Goal: Task Accomplishment & Management: Use online tool/utility

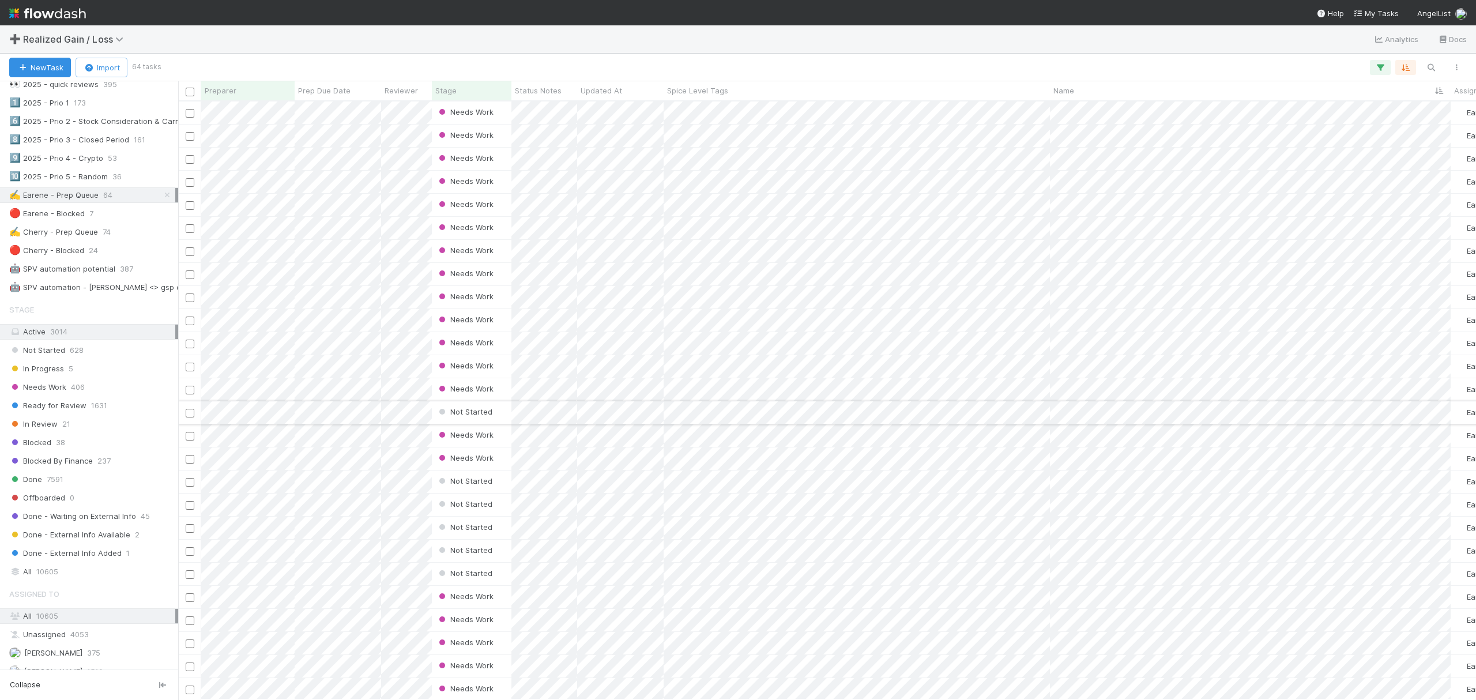
scroll to position [541, 0]
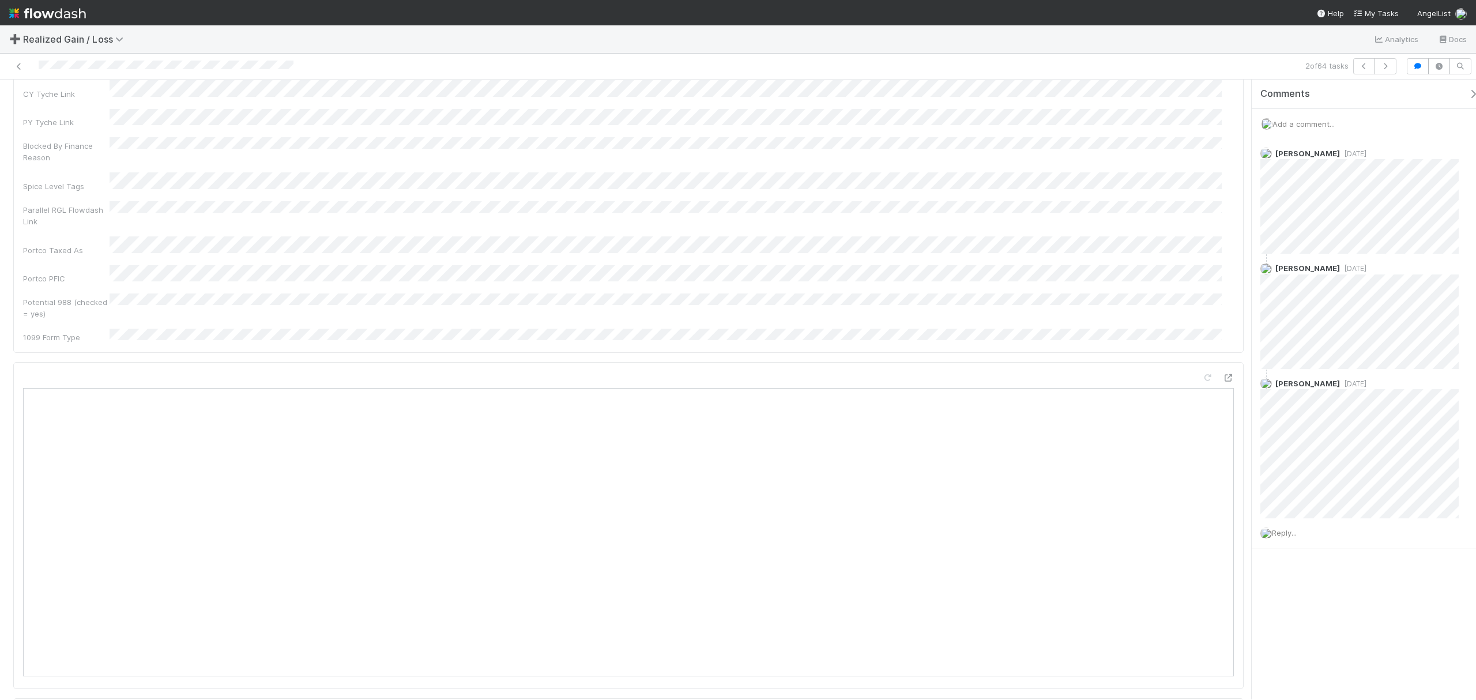
scroll to position [284, 0]
click at [881, 247] on div "Name Id Tax Year Asset Type Fund CT Link Transaction Summary Link CY Tyche Link…" at bounding box center [628, 146] width 1210 height 446
click at [952, 330] on div "Name Id Tax Year Asset Type Fund CT Link Transaction Summary Link CY Tyche Link…" at bounding box center [628, 430] width 1210 height 446
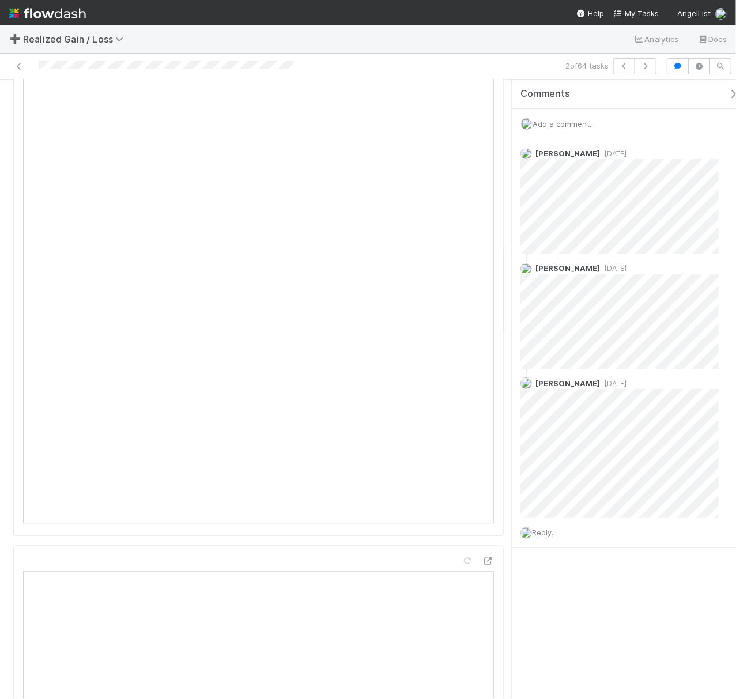
scroll to position [1112, 0]
click at [727, 93] on icon "button" at bounding box center [733, 93] width 12 height 9
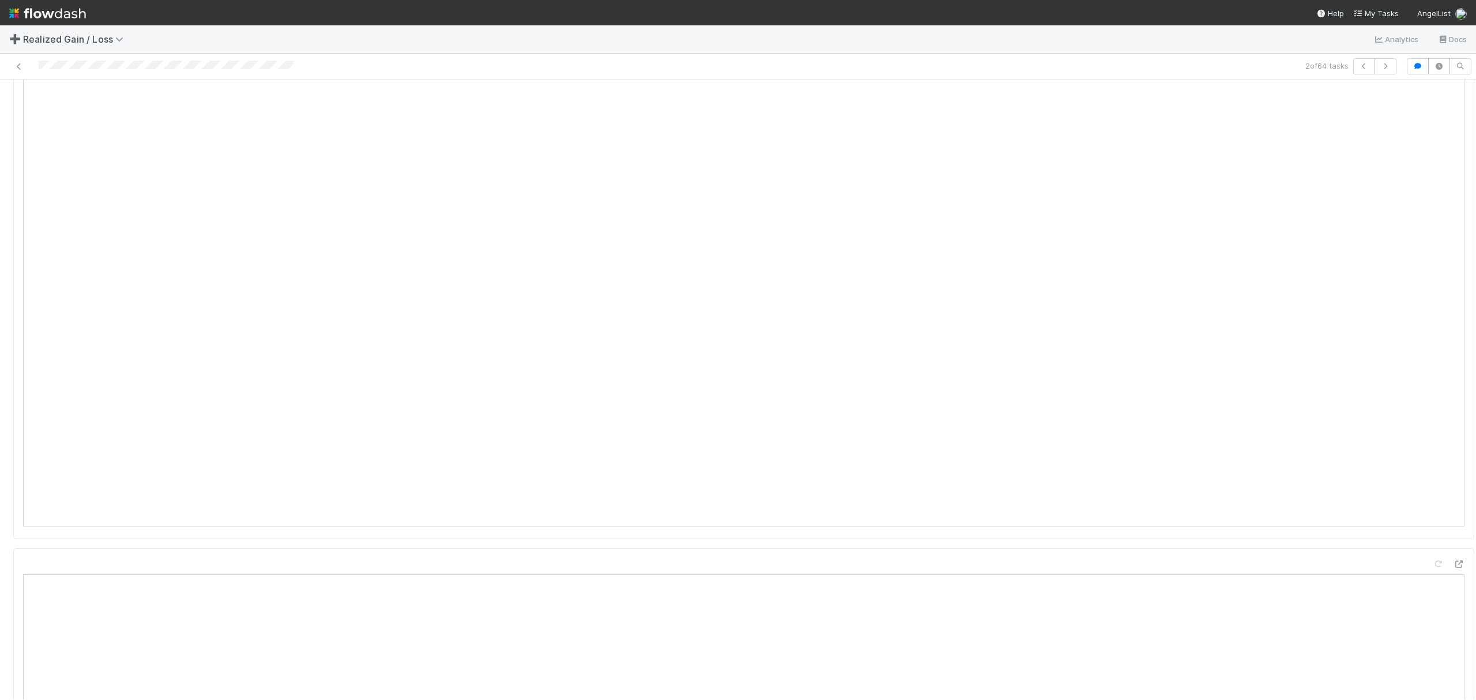
scroll to position [231, 0]
click at [1412, 67] on icon "button" at bounding box center [1418, 66] width 12 height 7
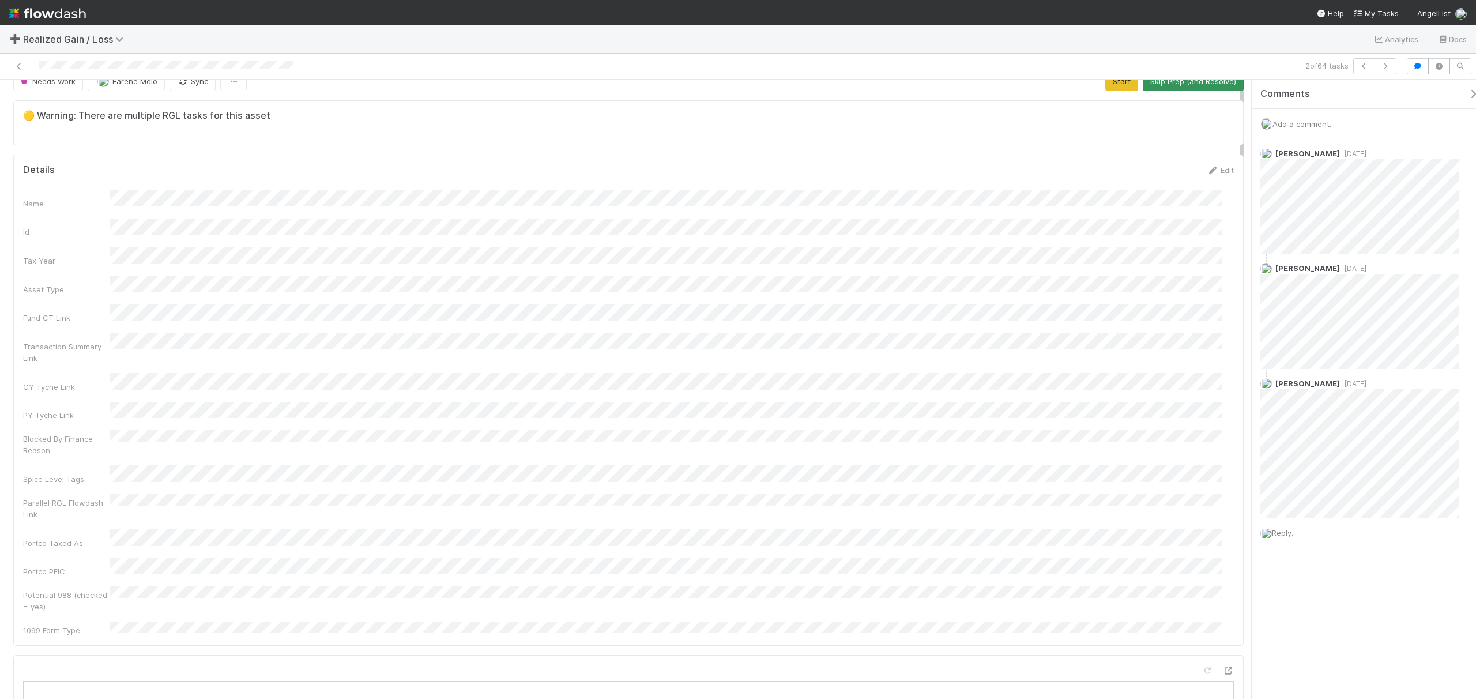
scroll to position [0, 0]
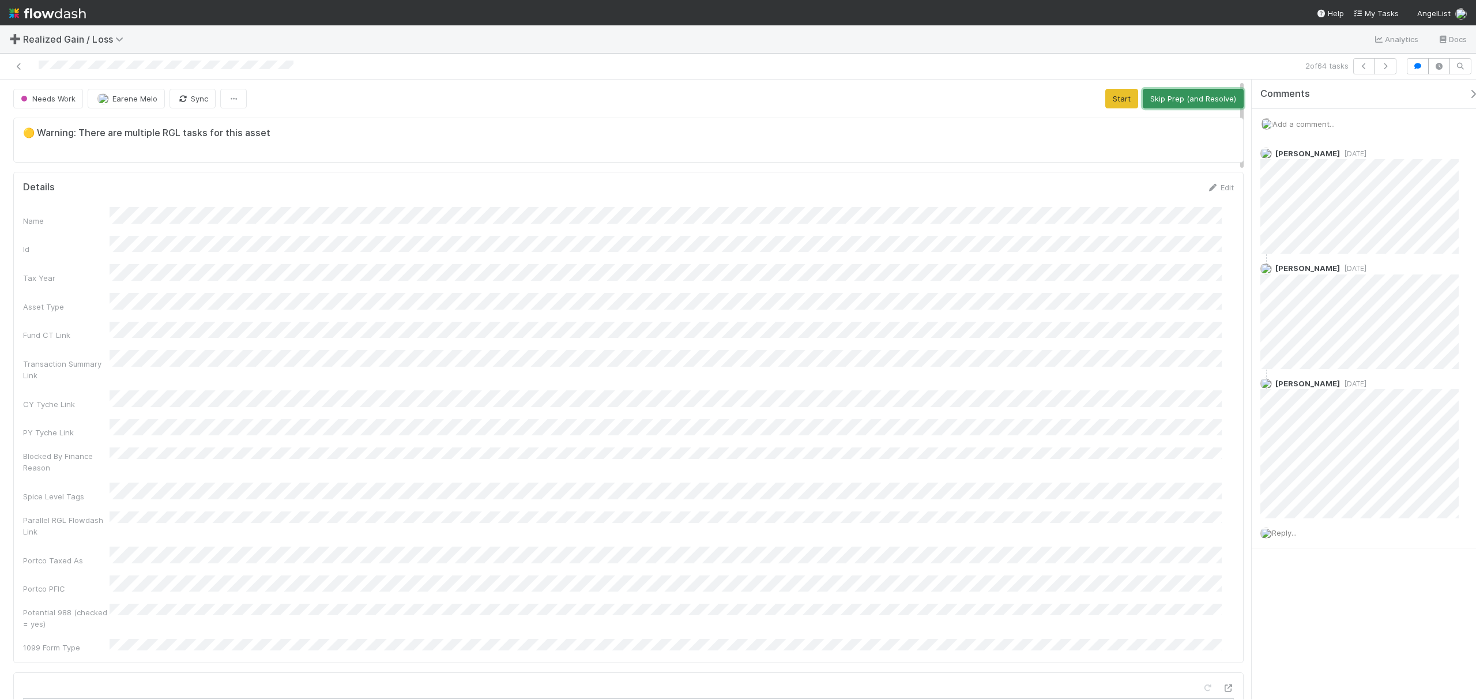
click at [1210, 100] on button "Skip Prep (and Resolve)" at bounding box center [1192, 99] width 101 height 20
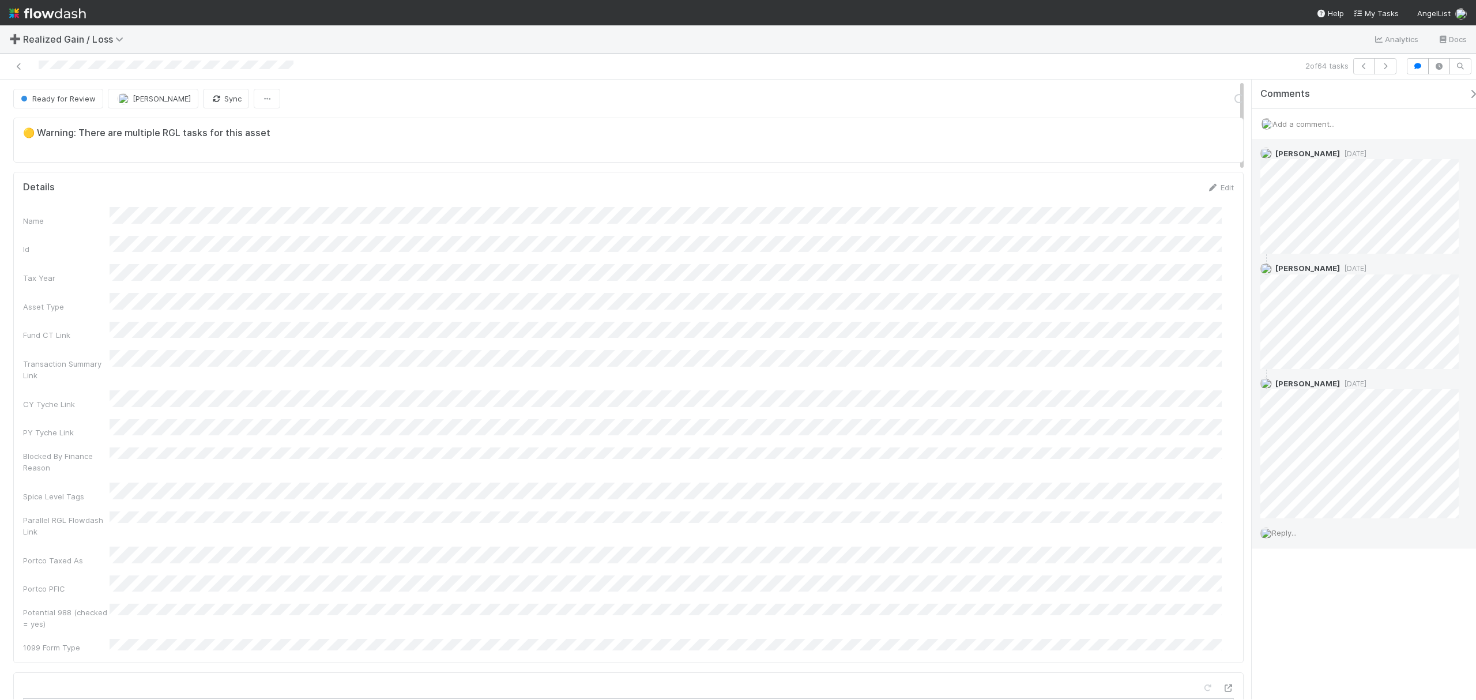
click at [1294, 531] on span "Reply..." at bounding box center [1284, 532] width 25 height 9
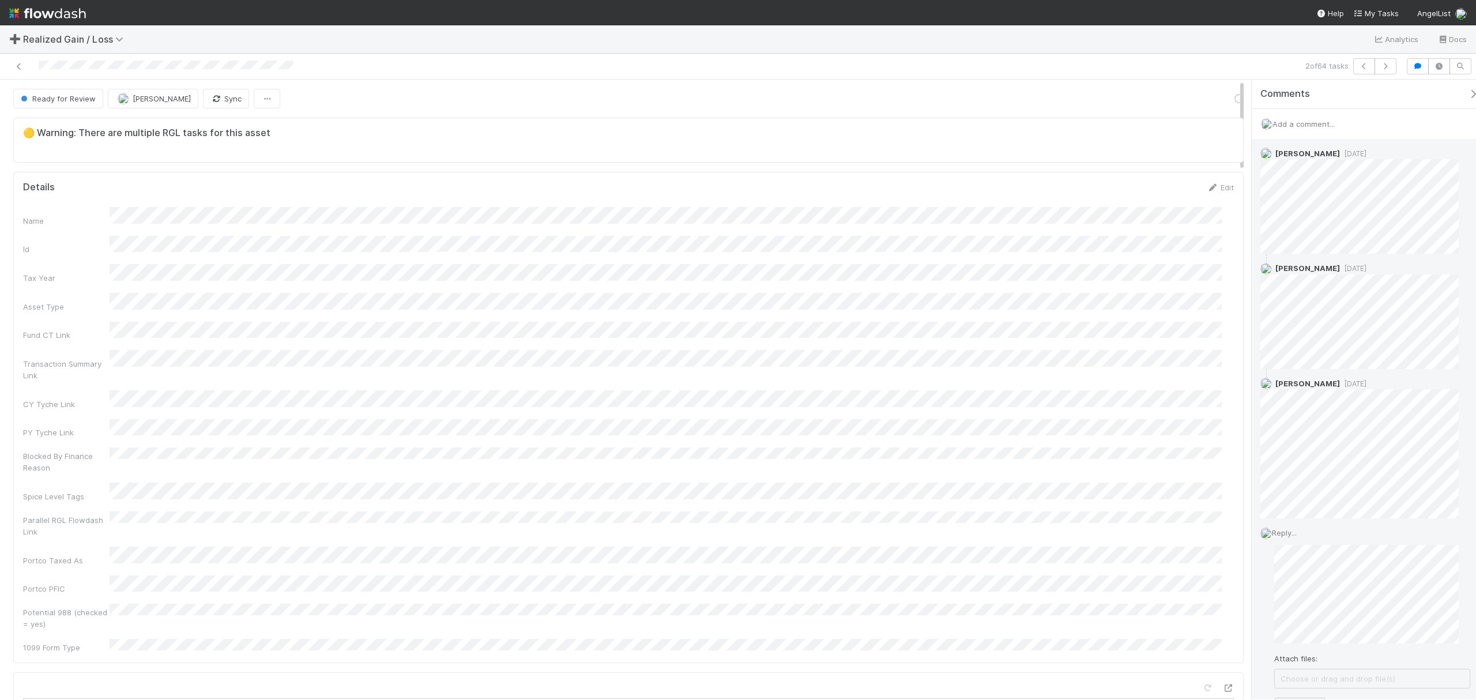
scroll to position [220, 0]
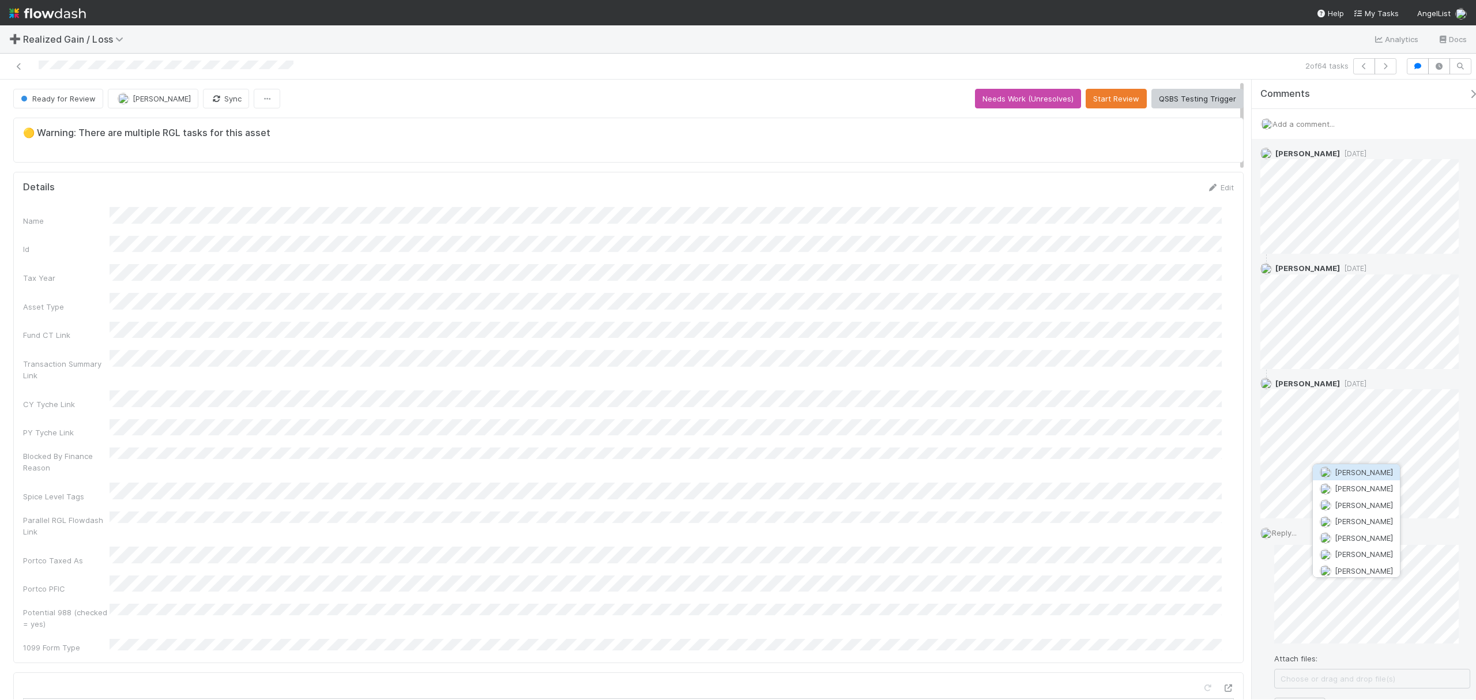
click at [1395, 542] on button "[PERSON_NAME]" at bounding box center [1355, 538] width 87 height 16
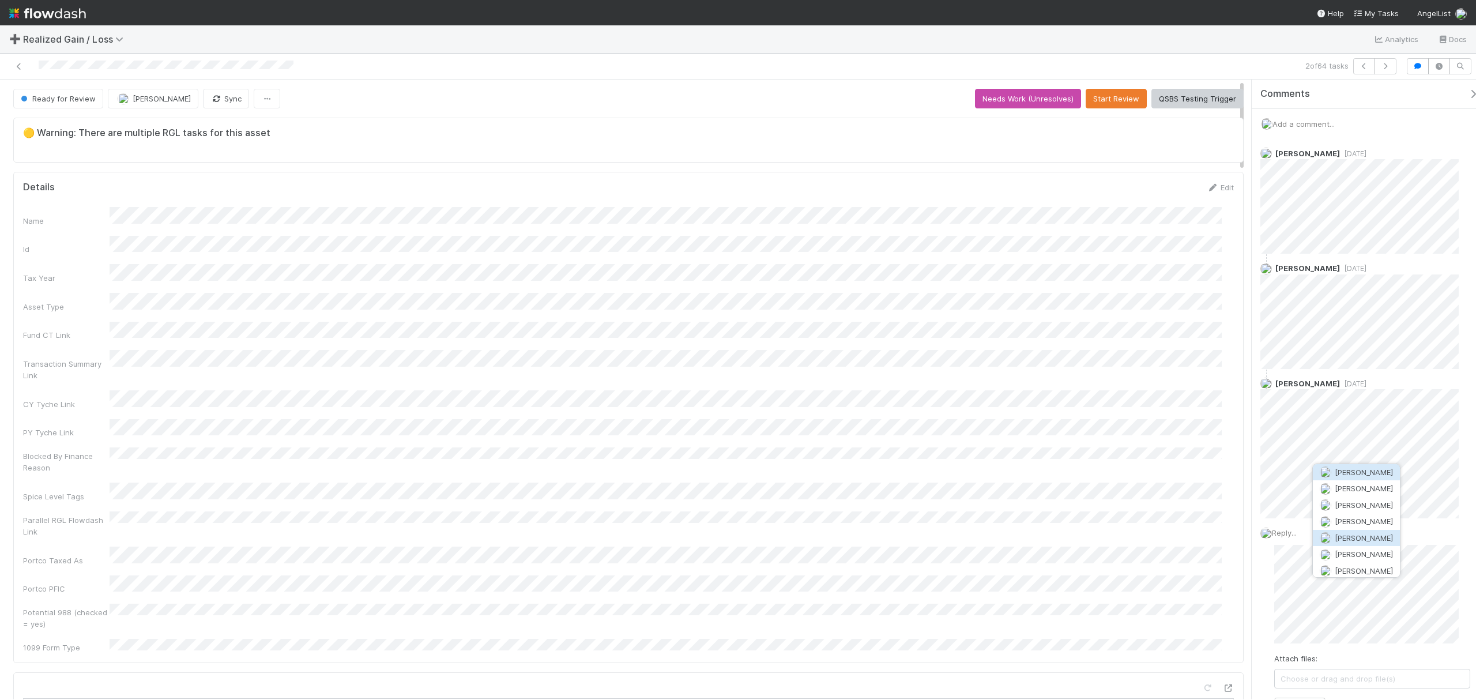
click at [1374, 538] on span "[PERSON_NAME]" at bounding box center [1363, 537] width 58 height 9
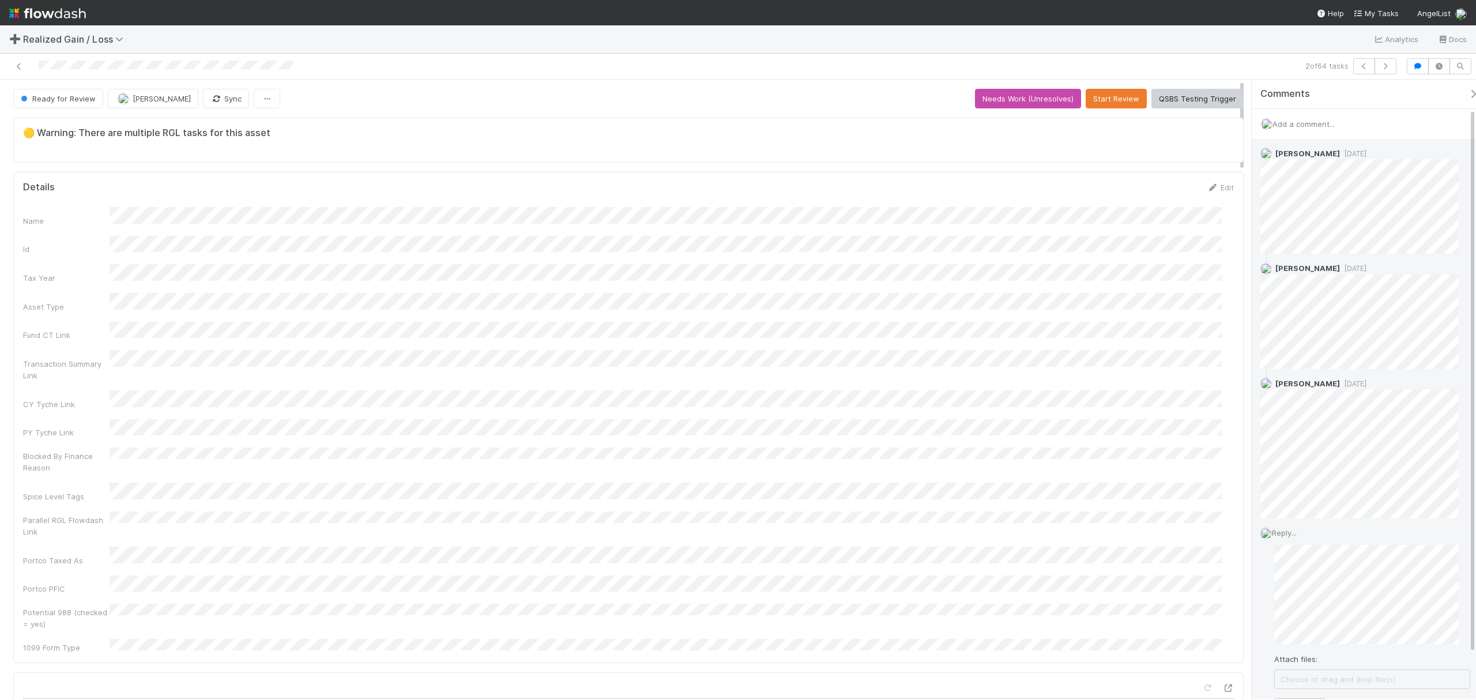
scroll to position [85, 0]
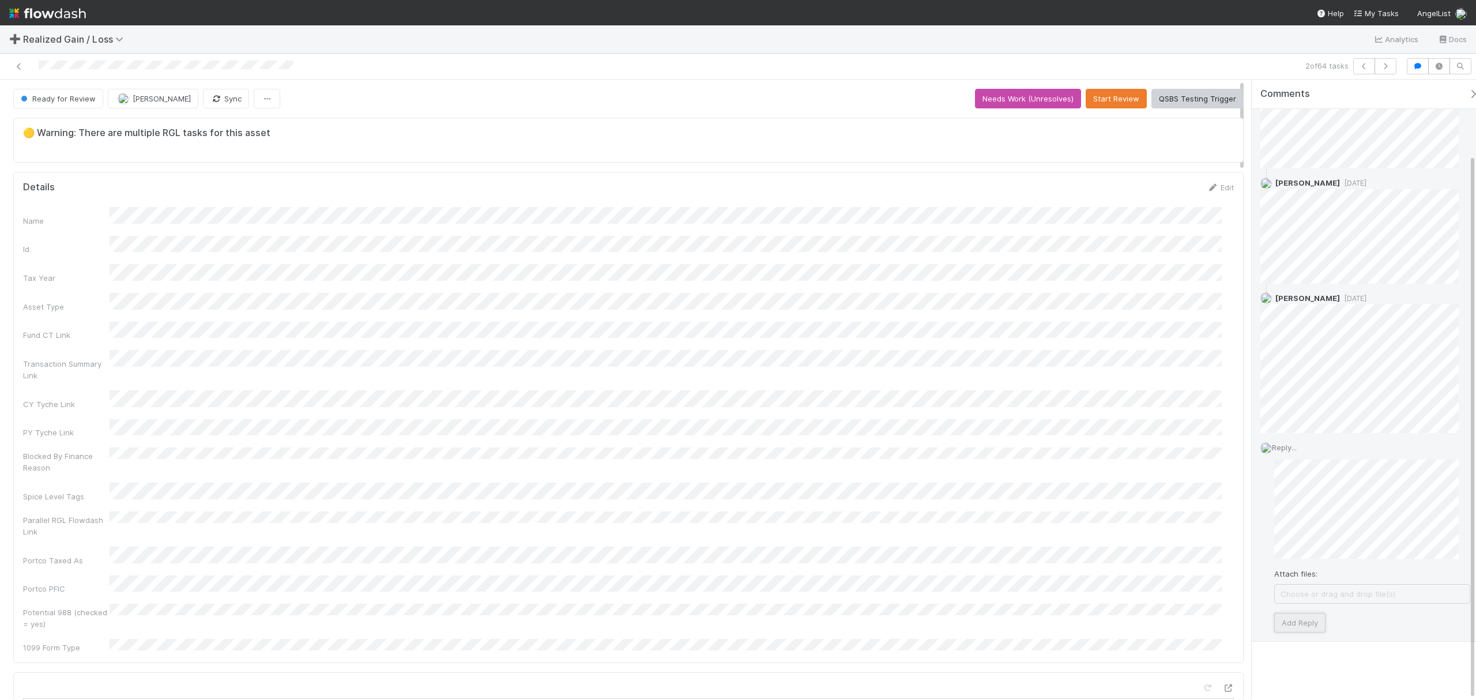
click at [1303, 625] on button "Add Reply" at bounding box center [1299, 623] width 51 height 20
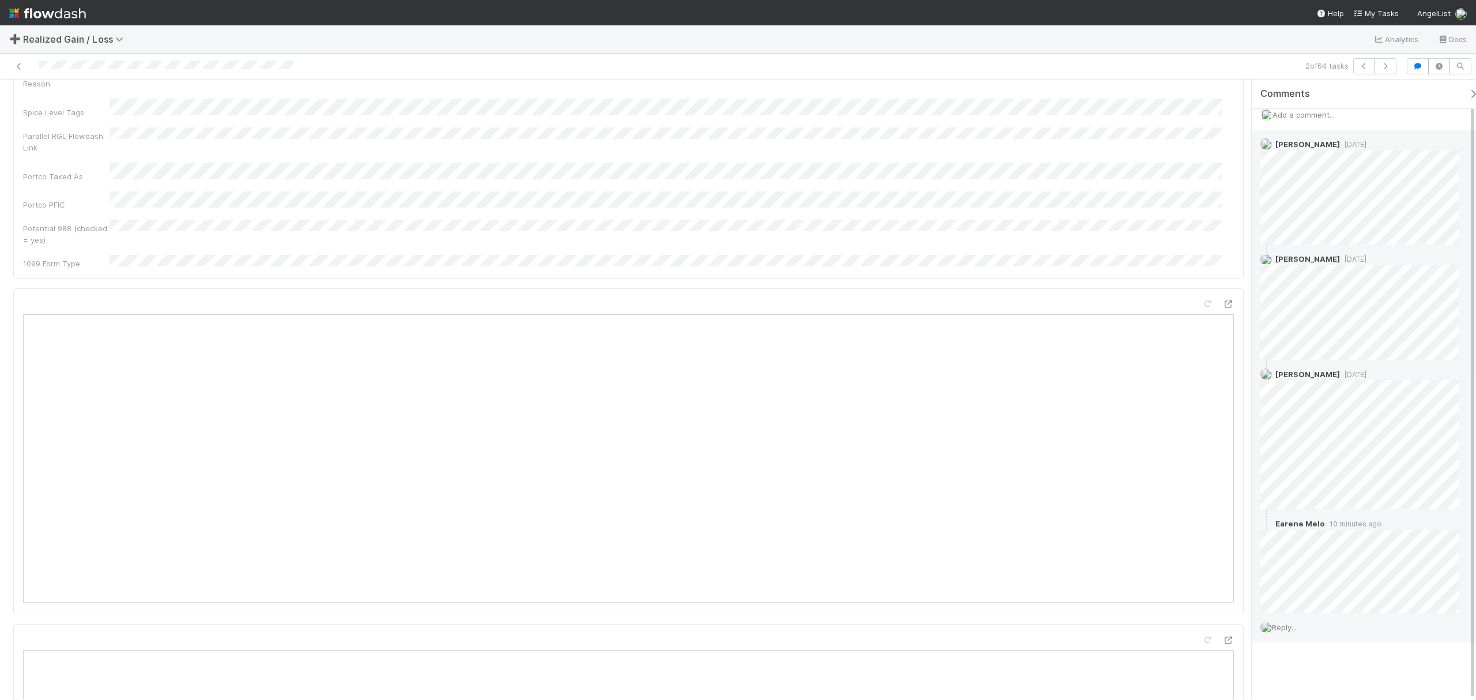
scroll to position [692, 0]
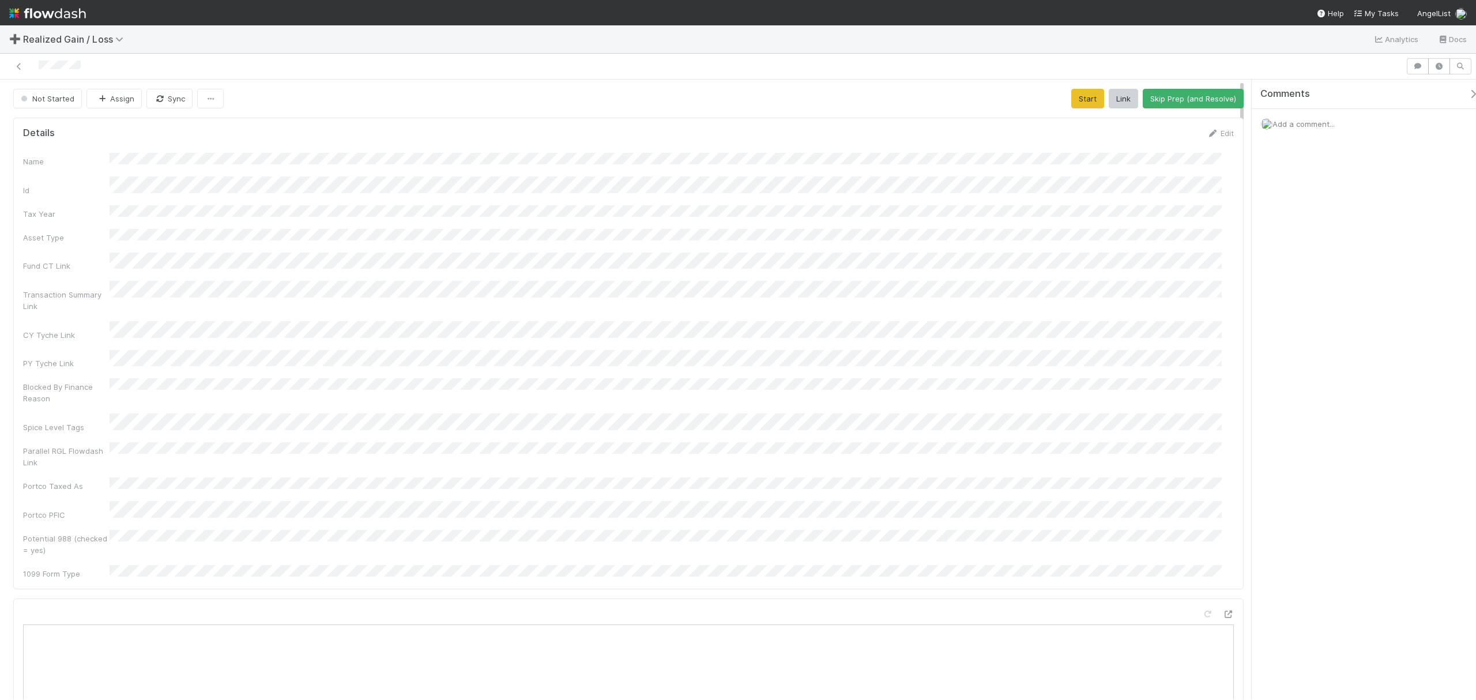
click at [1108, 293] on div "Name Id Tax Year Asset Type Fund CT Link Transaction Summary Link CY Tyche Link…" at bounding box center [628, 366] width 1210 height 427
click at [1071, 95] on button "Start" at bounding box center [1087, 99] width 33 height 20
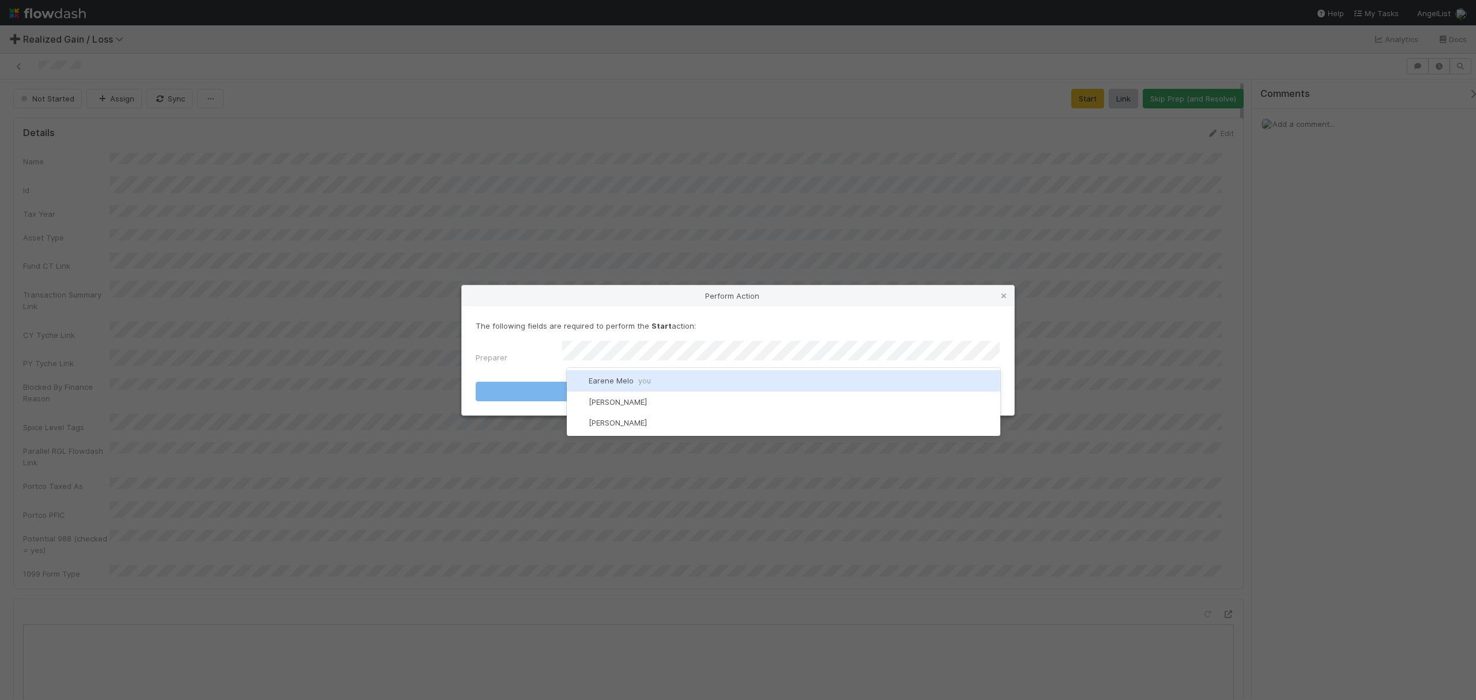
click at [679, 383] on div "Earene Melo you" at bounding box center [783, 380] width 433 height 21
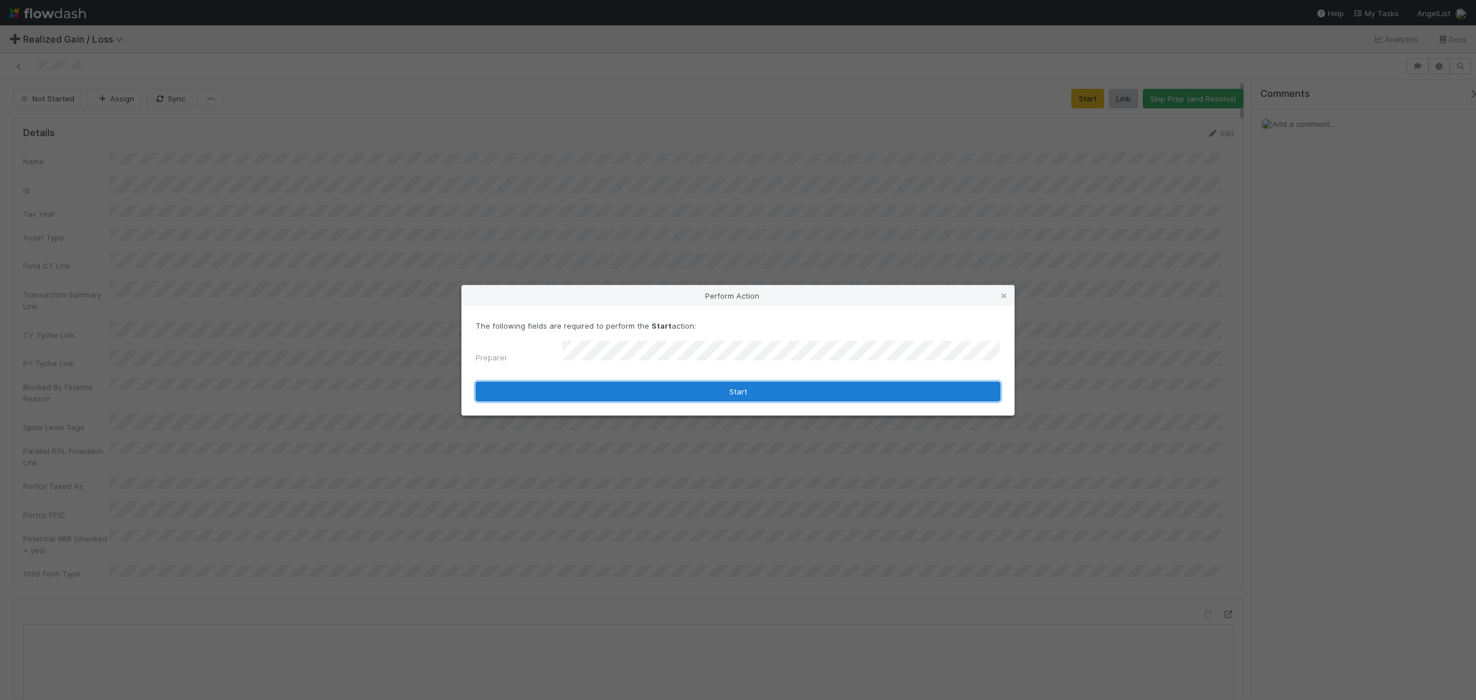
click at [810, 388] on button "Start" at bounding box center [738, 392] width 525 height 20
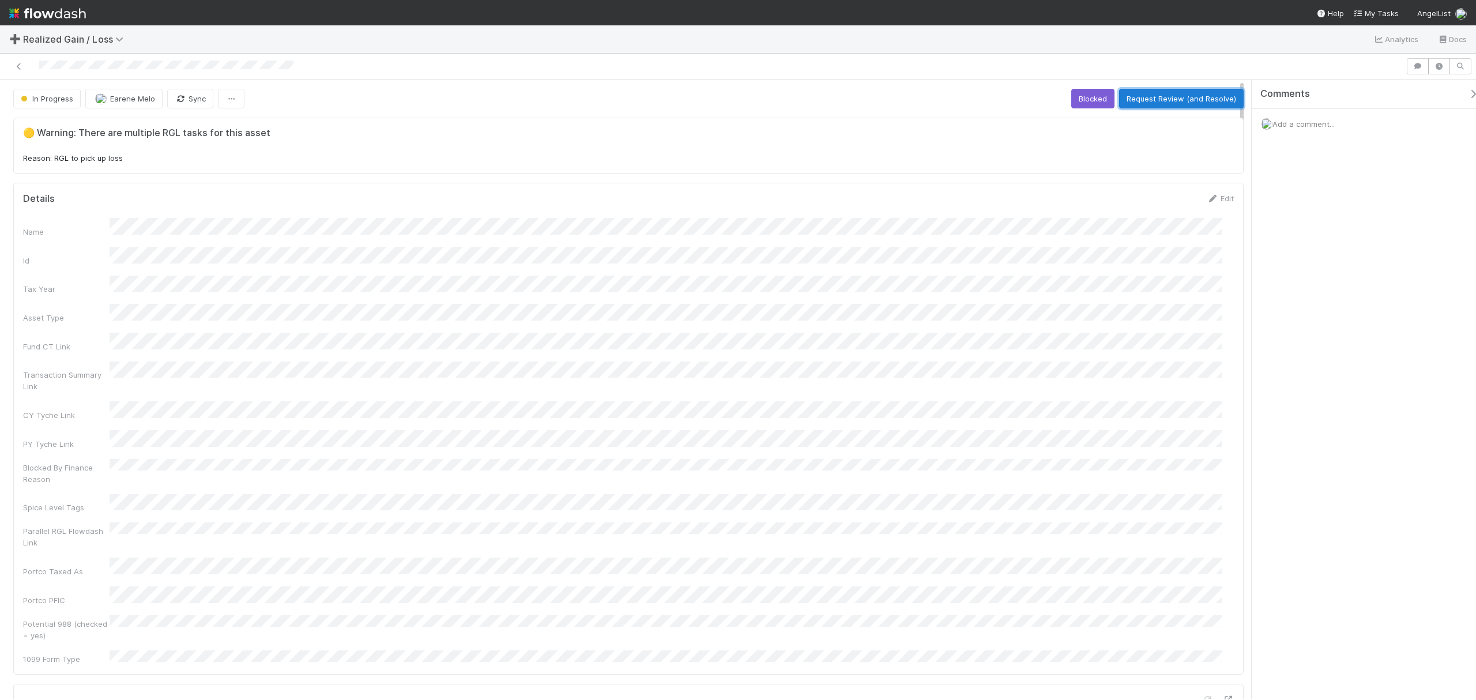
click at [1180, 97] on button "Request Review (and Resolve)" at bounding box center [1181, 99] width 125 height 20
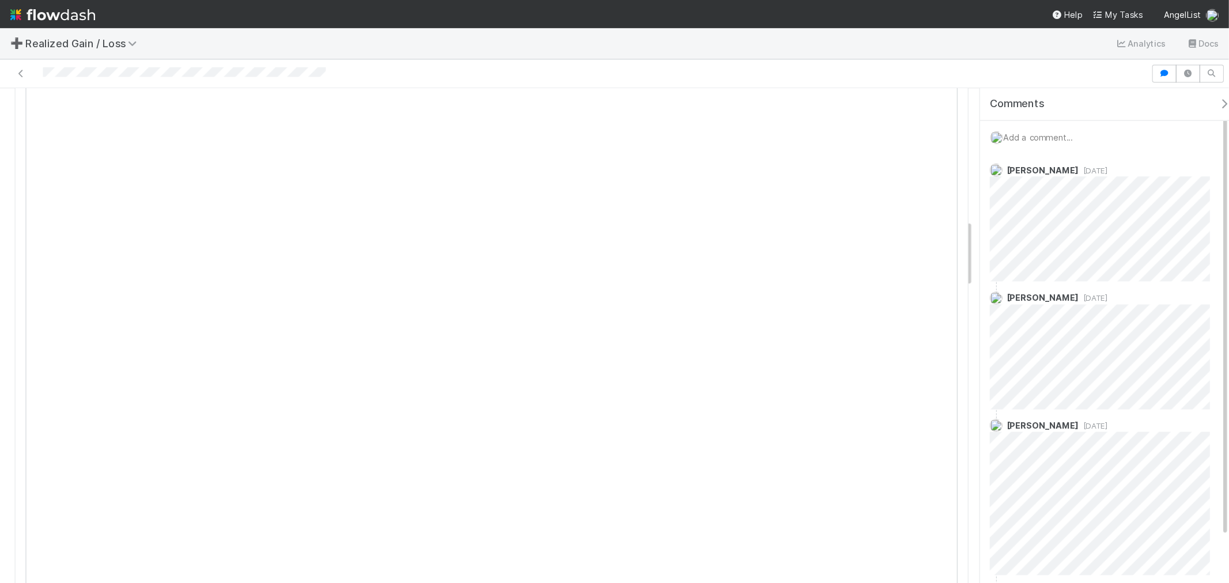
scroll to position [1067, 0]
